Goal: Check status: Check status

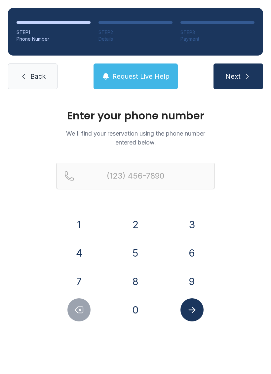
click at [200, 276] on button "9" at bounding box center [192, 281] width 23 height 23
click at [83, 256] on button "4" at bounding box center [78, 252] width 23 height 23
click at [75, 227] on button "1" at bounding box center [78, 224] width 23 height 23
click at [127, 220] on button "2" at bounding box center [135, 224] width 23 height 23
click at [74, 211] on form "(941) 2 1 2 3 4 5 6 7 8 9 0" at bounding box center [135, 242] width 159 height 159
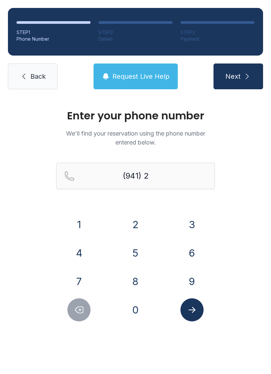
click at [80, 225] on button "1" at bounding box center [78, 224] width 23 height 23
click at [191, 278] on button "9" at bounding box center [192, 281] width 23 height 23
click at [192, 256] on button "6" at bounding box center [192, 252] width 23 height 23
click at [86, 279] on button "7" at bounding box center [78, 281] width 23 height 23
click at [86, 225] on button "1" at bounding box center [78, 224] width 23 height 23
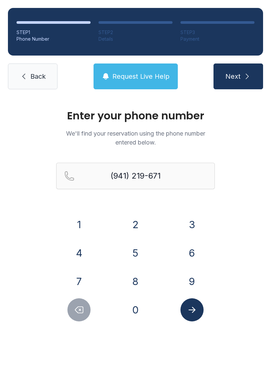
click at [81, 276] on button "7" at bounding box center [78, 281] width 23 height 23
type input "[PHONE_NUMBER]"
click at [199, 308] on button "Submit lookup form" at bounding box center [192, 309] width 23 height 23
